Goal: Navigation & Orientation: Find specific page/section

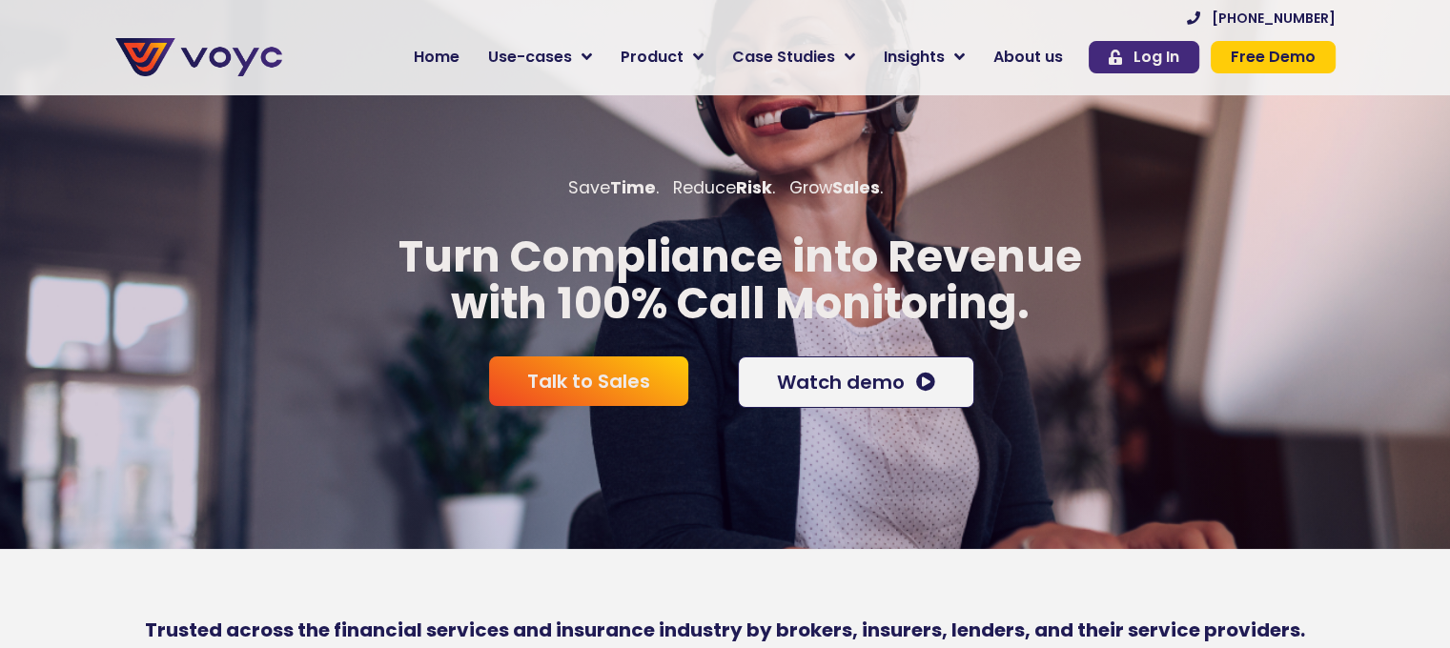
click at [1159, 43] on link "Log In" at bounding box center [1143, 57] width 111 height 32
click at [1167, 55] on span "Log In" at bounding box center [1156, 57] width 46 height 15
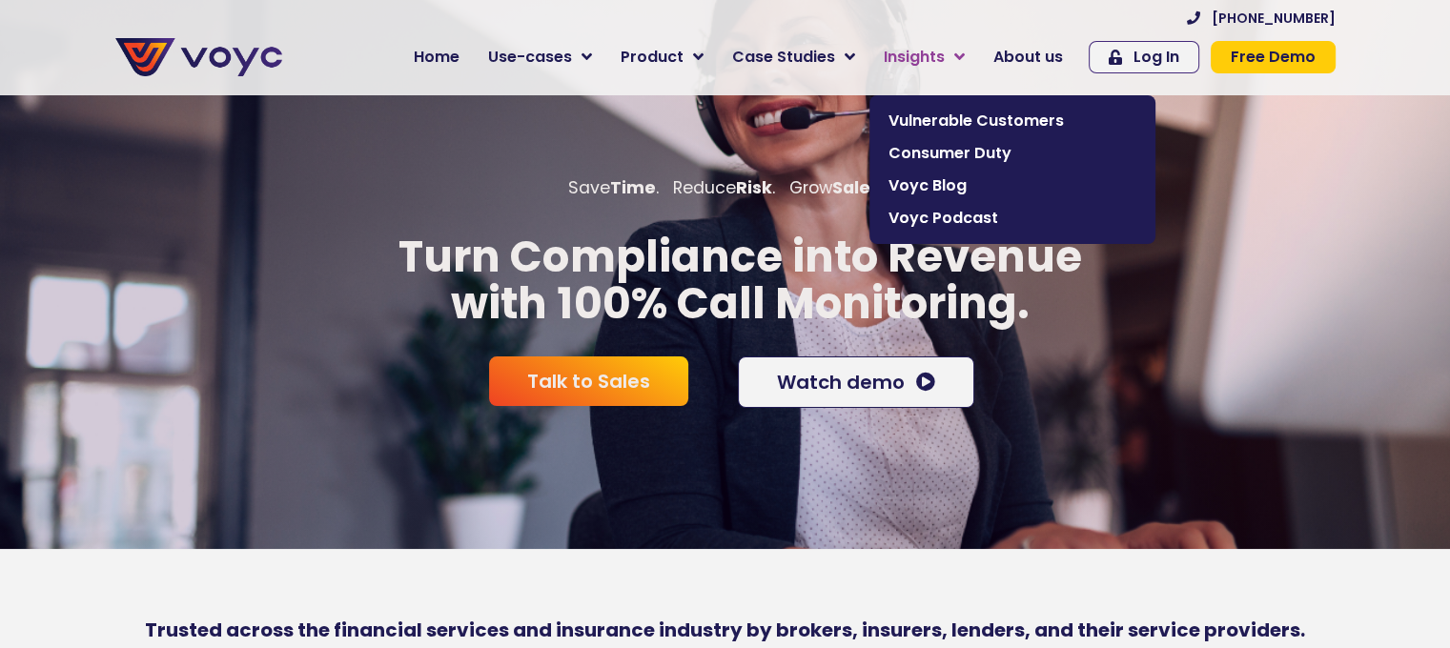
click at [964, 52] on icon at bounding box center [959, 57] width 10 height 17
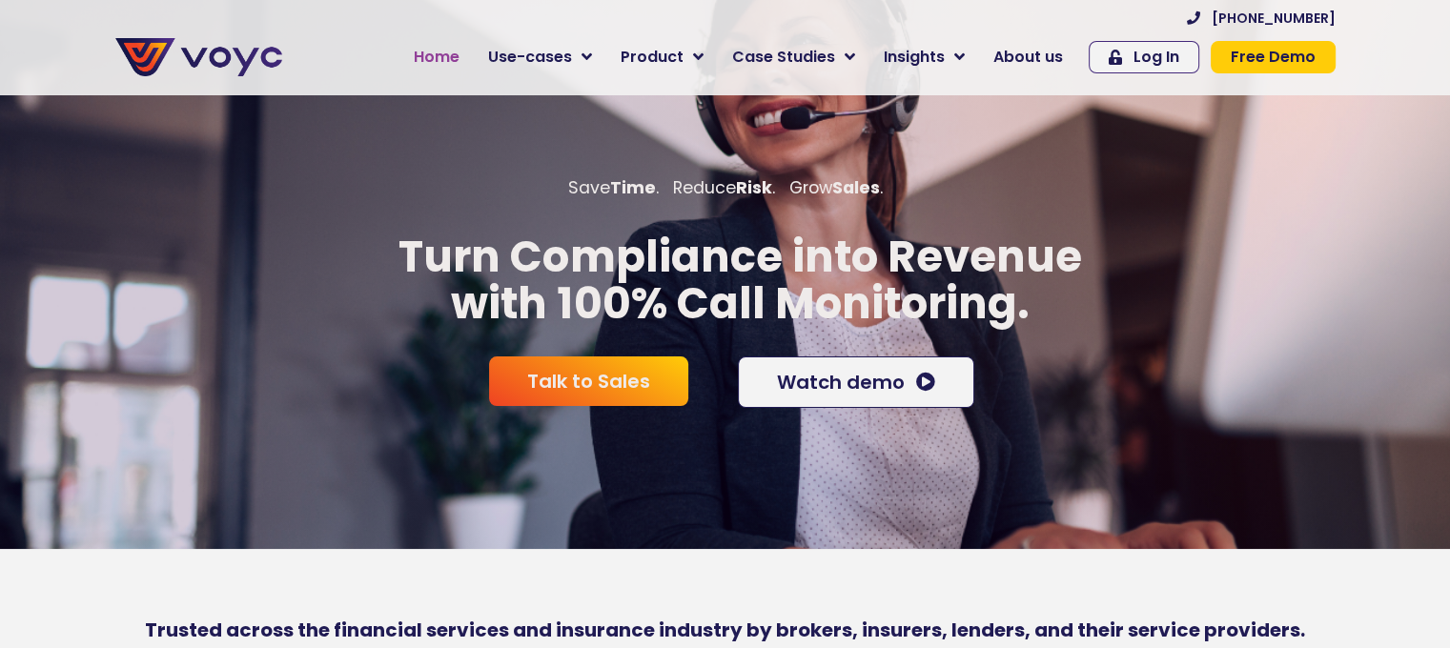
click at [457, 60] on span "Home" at bounding box center [437, 57] width 46 height 23
click at [458, 51] on span "Home" at bounding box center [437, 57] width 46 height 23
click at [591, 52] on link "Use-cases" at bounding box center [540, 57] width 132 height 38
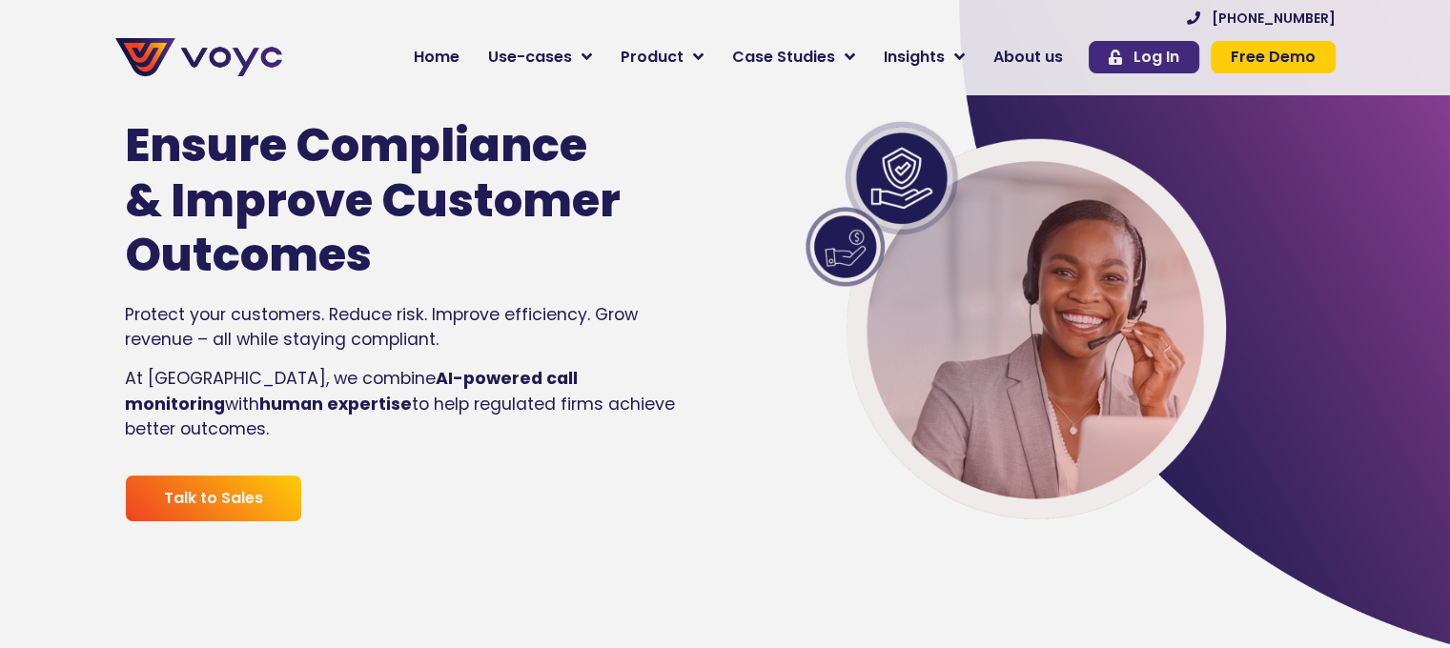
click at [1160, 58] on span "Log In" at bounding box center [1156, 57] width 46 height 15
